Goal: Navigation & Orientation: Find specific page/section

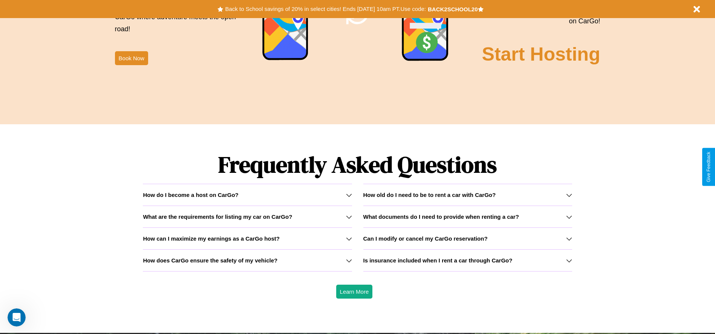
scroll to position [1082, 0]
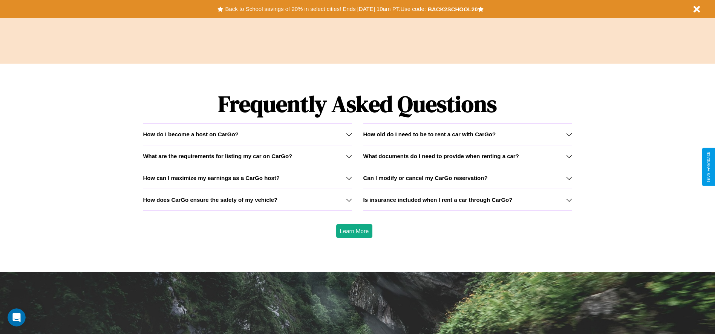
click at [247, 178] on h3 "How can I maximize my earnings as a CarGo host?" at bounding box center [211, 178] width 137 height 6
click at [349, 200] on icon at bounding box center [349, 200] width 6 height 6
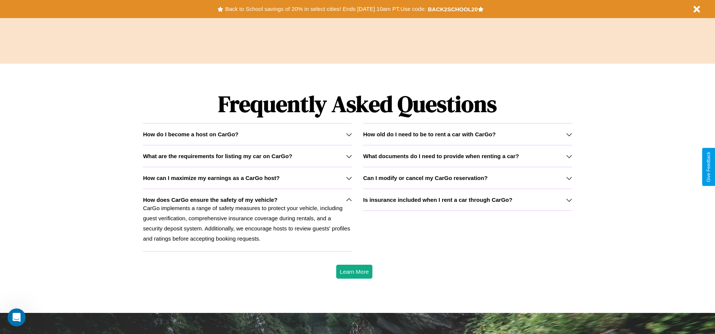
click at [349, 178] on icon at bounding box center [349, 178] width 6 height 6
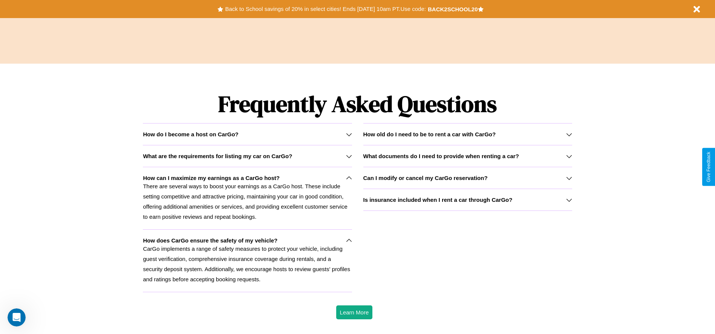
click at [467, 200] on h3 "Is insurance included when I rent a car through CarGo?" at bounding box center [437, 200] width 149 height 6
click at [467, 156] on h3 "What documents do I need to provide when renting a car?" at bounding box center [441, 156] width 156 height 6
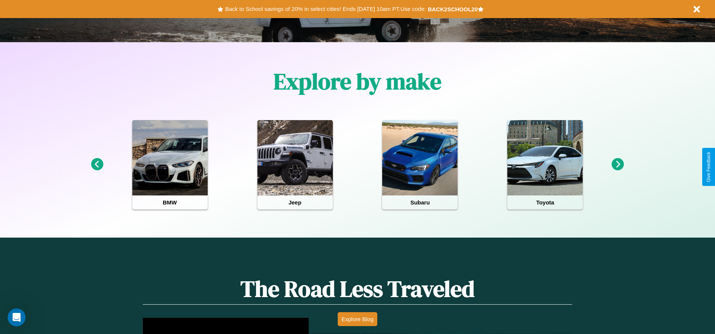
scroll to position [0, 0]
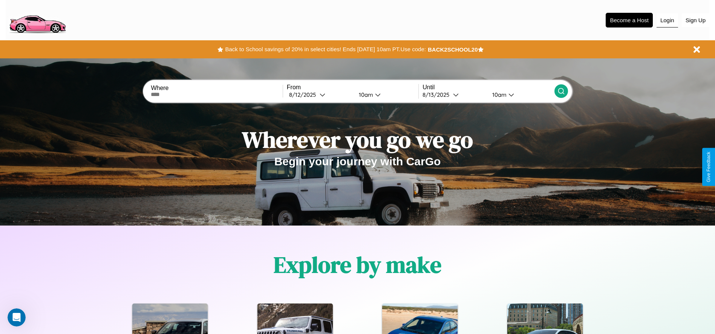
click at [667, 20] on button "Login" at bounding box center [667, 20] width 21 height 14
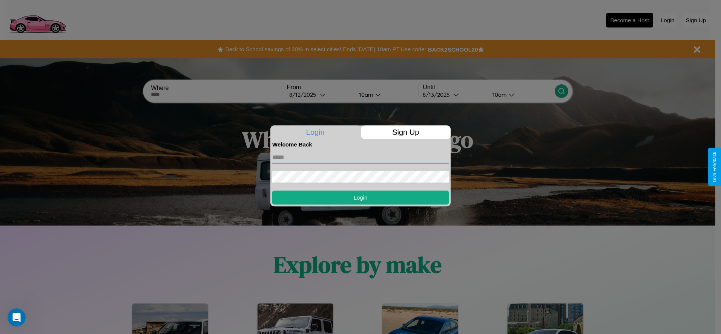
click at [360, 157] on input "text" at bounding box center [360, 158] width 176 height 12
type input "**********"
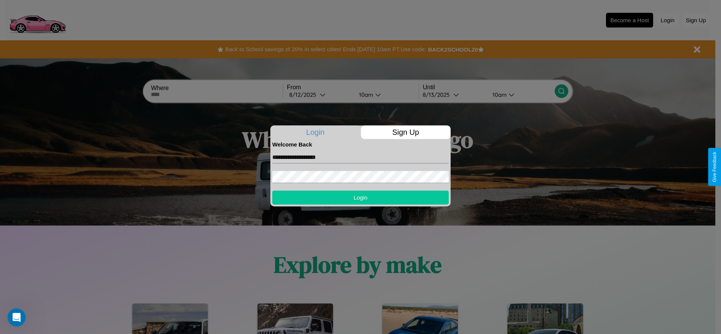
click at [360, 198] on button "Login" at bounding box center [360, 198] width 176 height 14
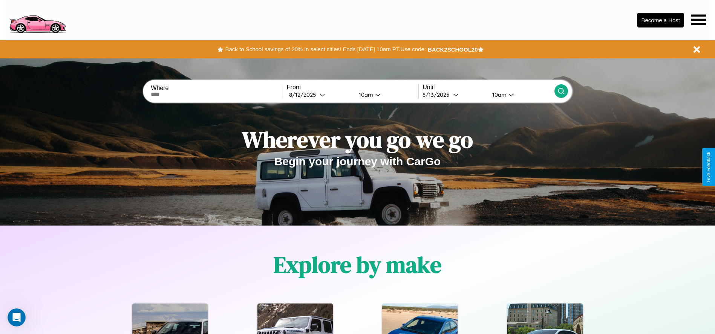
click at [699, 20] on icon at bounding box center [698, 19] width 15 height 11
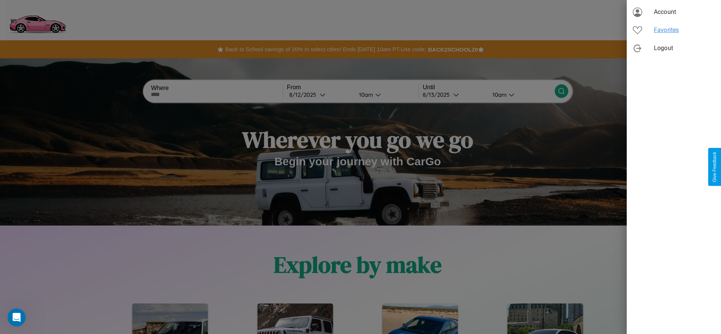
click at [674, 30] on span "Favorites" at bounding box center [684, 30] width 61 height 9
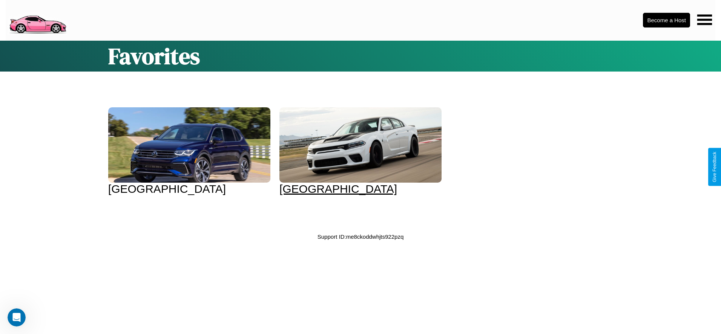
click at [353, 152] on div at bounding box center [360, 144] width 162 height 75
